Goal: Information Seeking & Learning: Learn about a topic

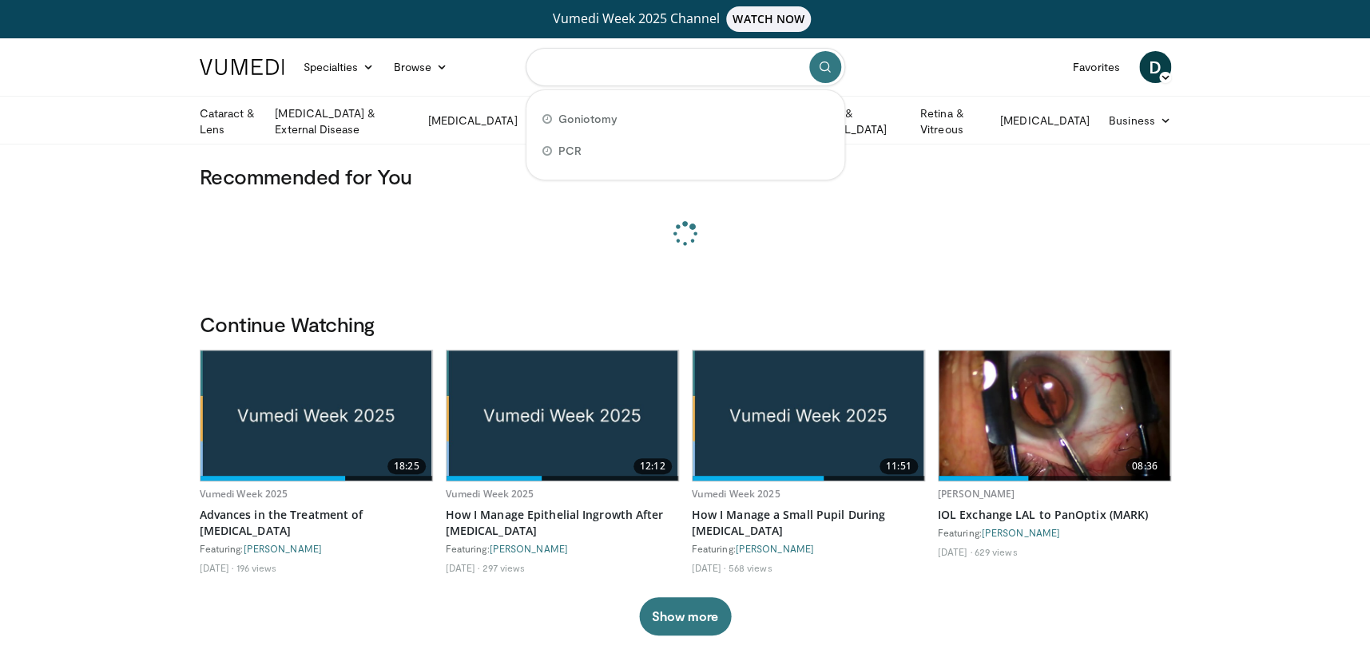
click at [597, 66] on input "Search topics, interventions" at bounding box center [686, 67] width 320 height 38
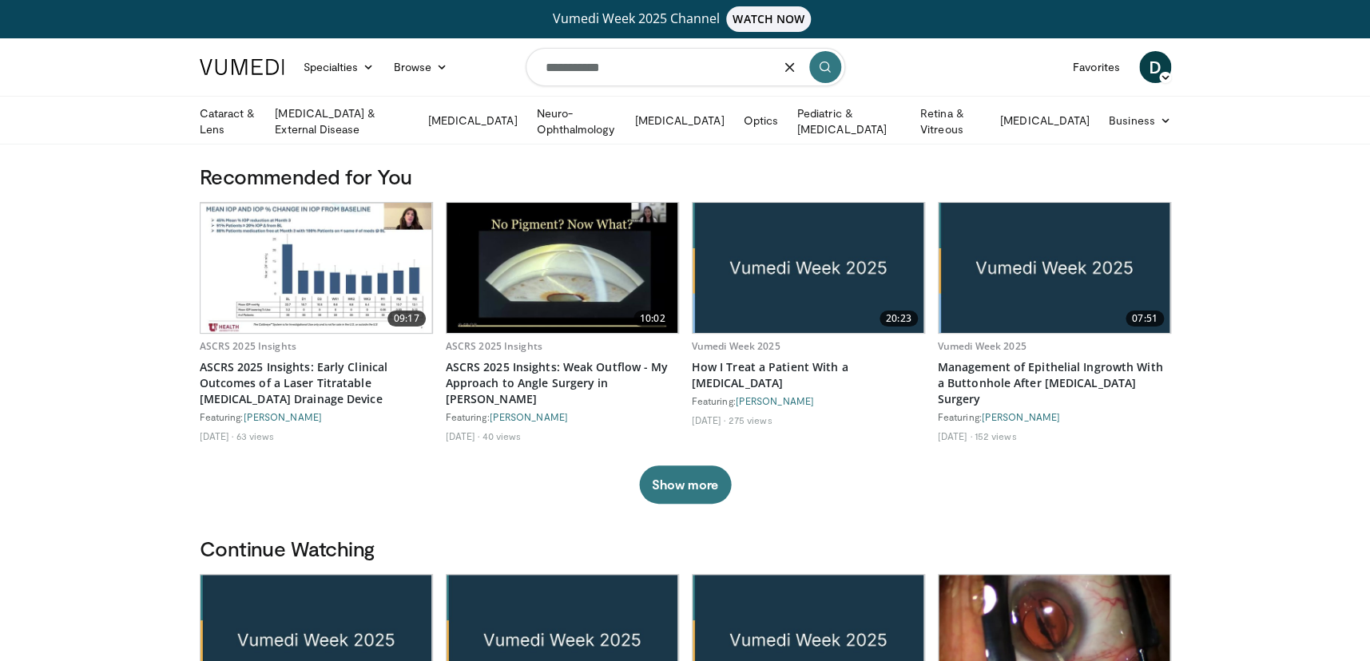
type input "**********"
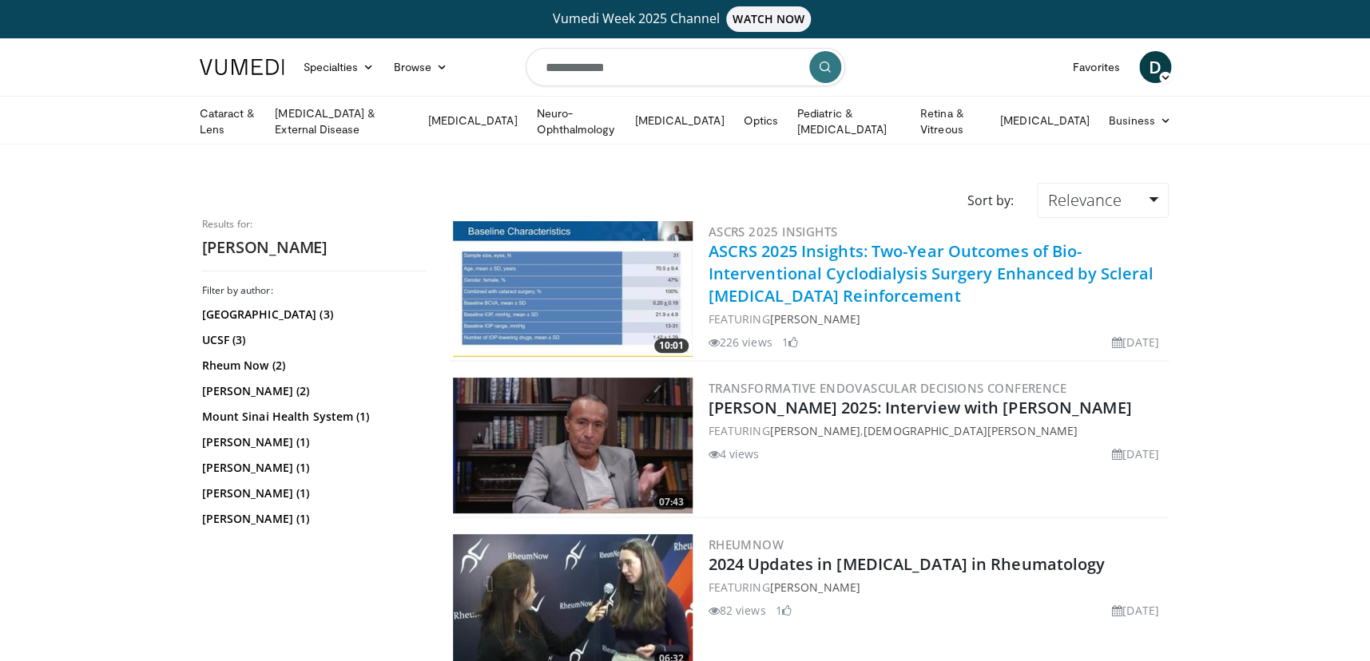
click at [845, 301] on link "ASCRS 2025 Insights: Two-Year Outcomes of Bio-Interventional Cyclodialysis Surg…" at bounding box center [932, 273] width 446 height 66
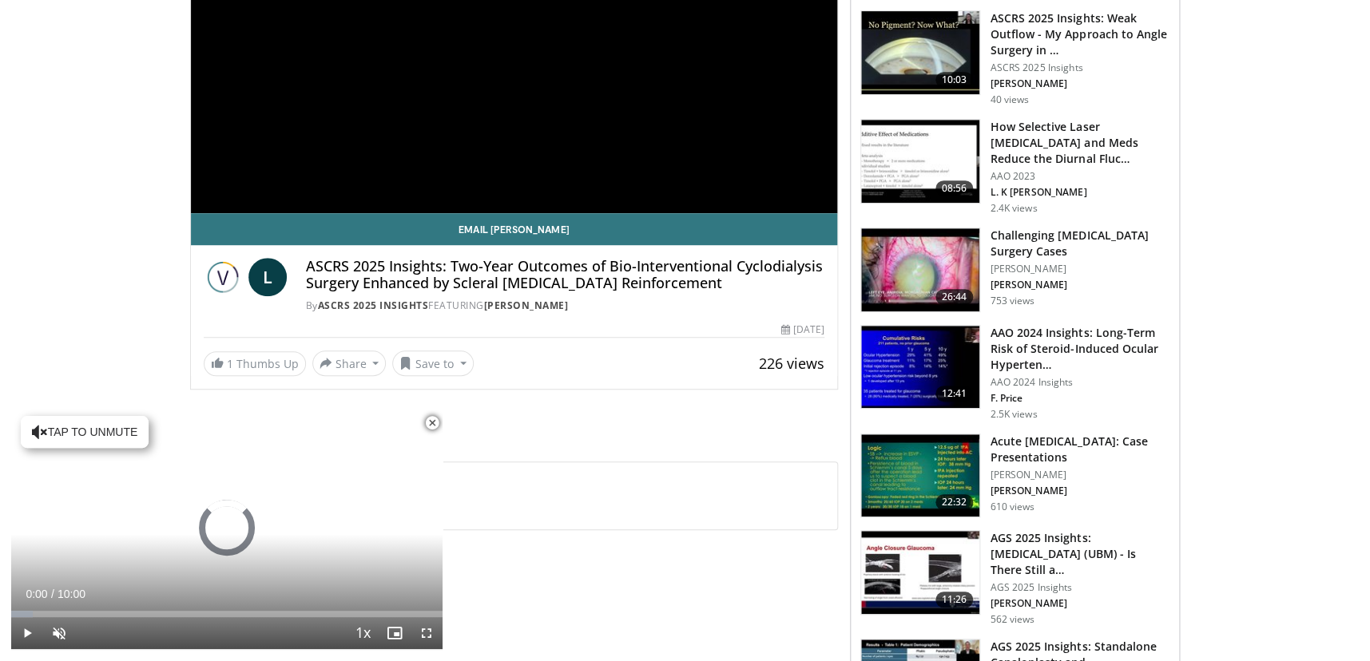
scroll to position [345, 0]
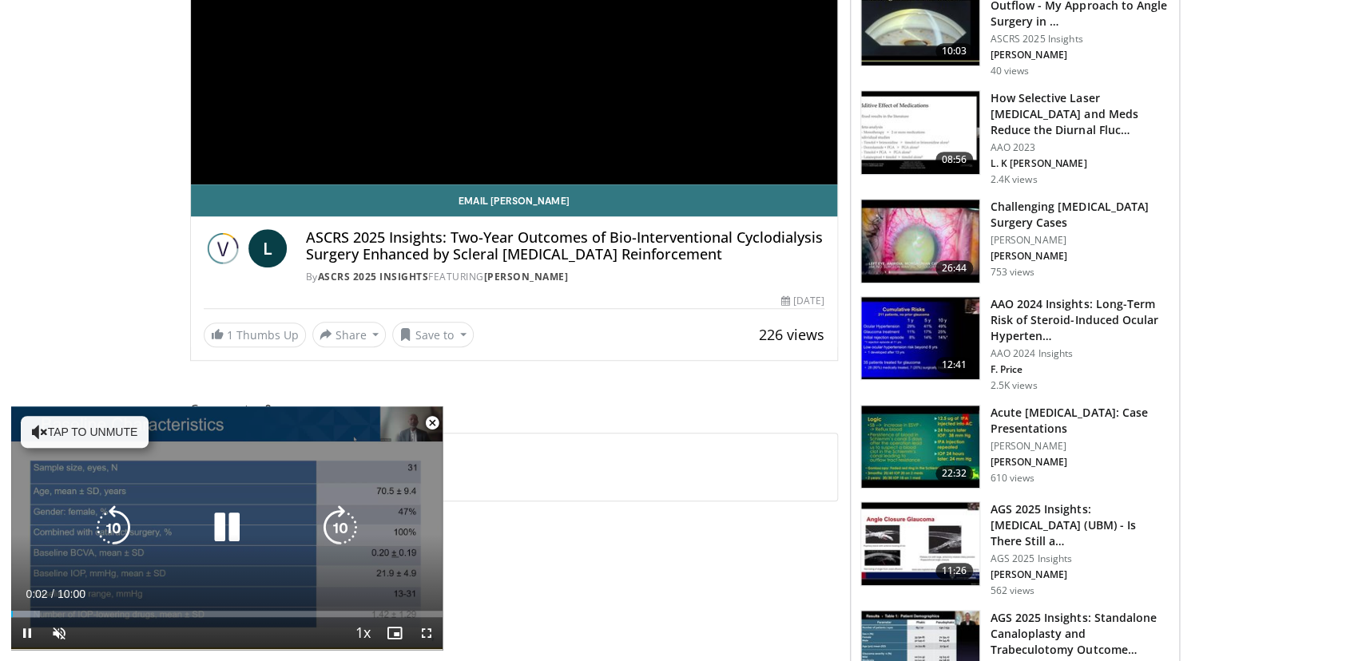
click at [76, 439] on button "Tap to unmute" at bounding box center [85, 432] width 128 height 32
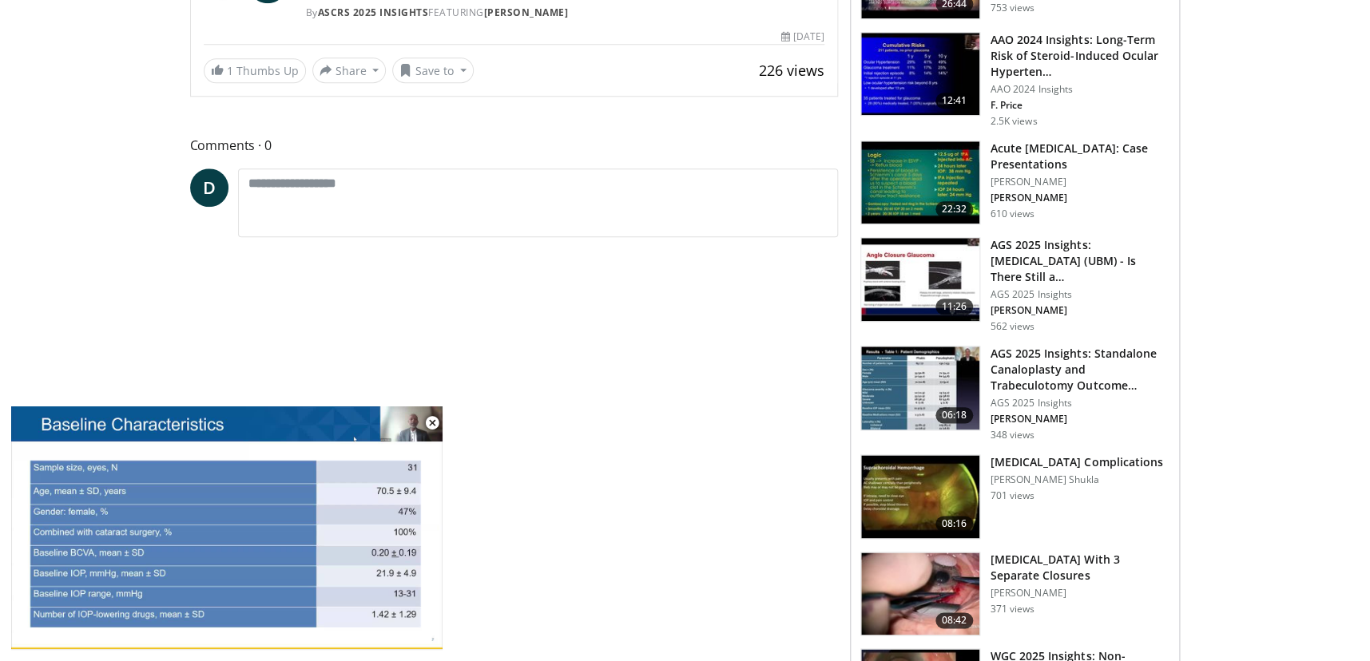
scroll to position [690, 0]
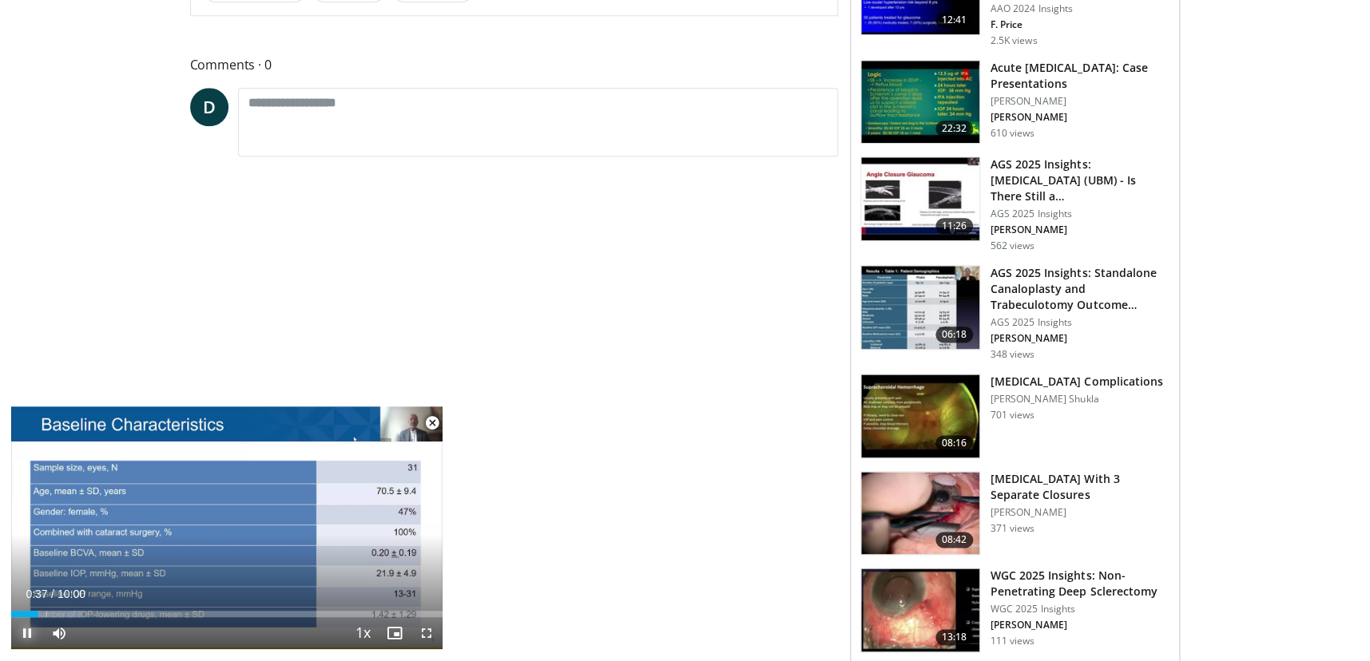
click at [29, 637] on span "Video Player" at bounding box center [27, 633] width 32 height 32
